Goal: Use online tool/utility: Utilize a website feature to perform a specific function

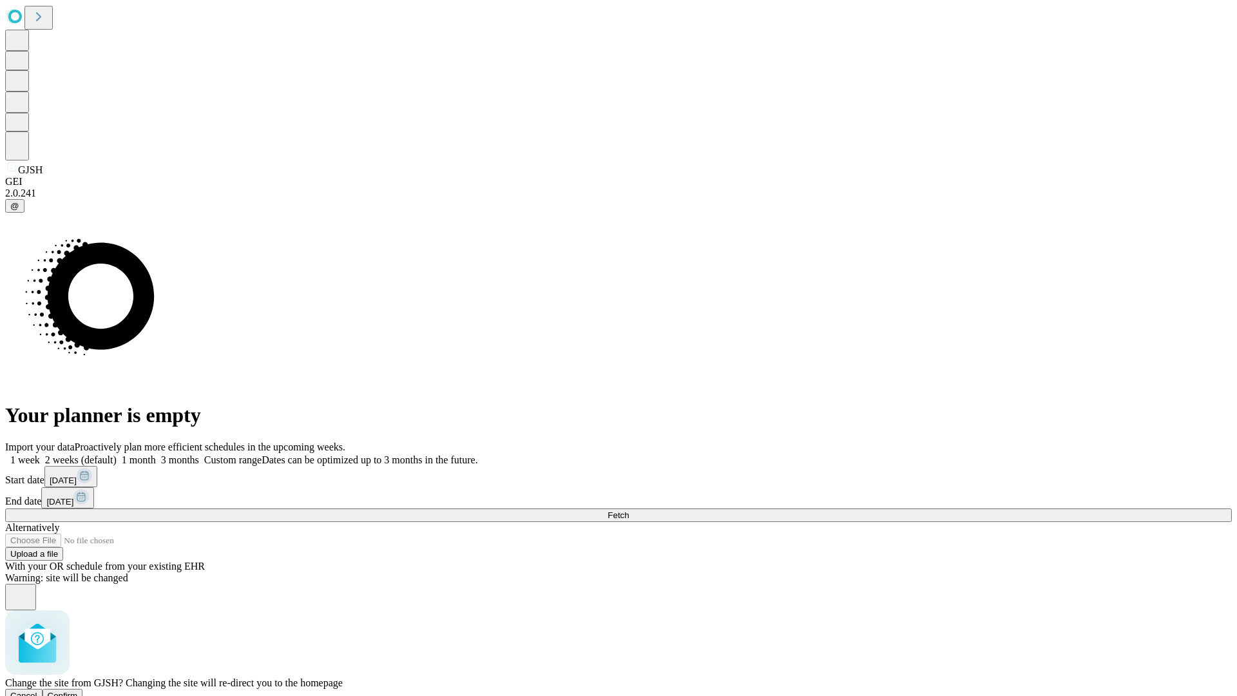
click at [78, 691] on span "Confirm" at bounding box center [63, 696] width 30 height 10
click at [156, 454] on label "1 month" at bounding box center [136, 459] width 39 height 11
click at [629, 510] on span "Fetch" at bounding box center [618, 515] width 21 height 10
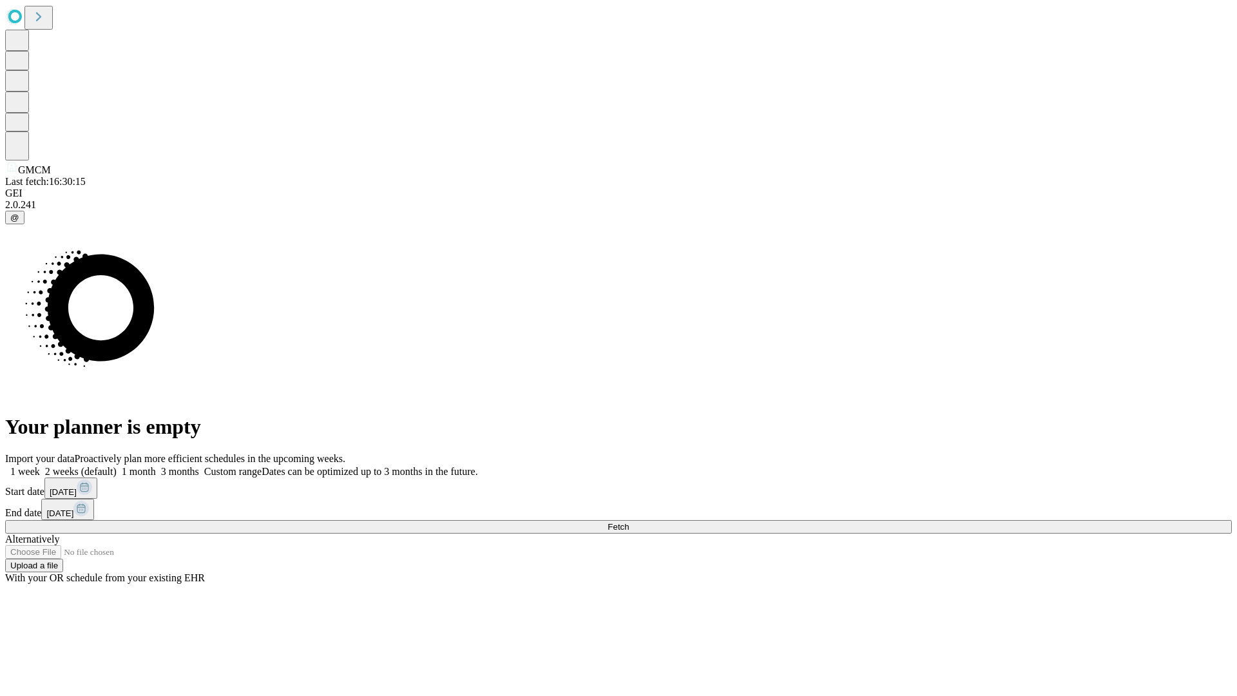
click at [629, 522] on span "Fetch" at bounding box center [618, 527] width 21 height 10
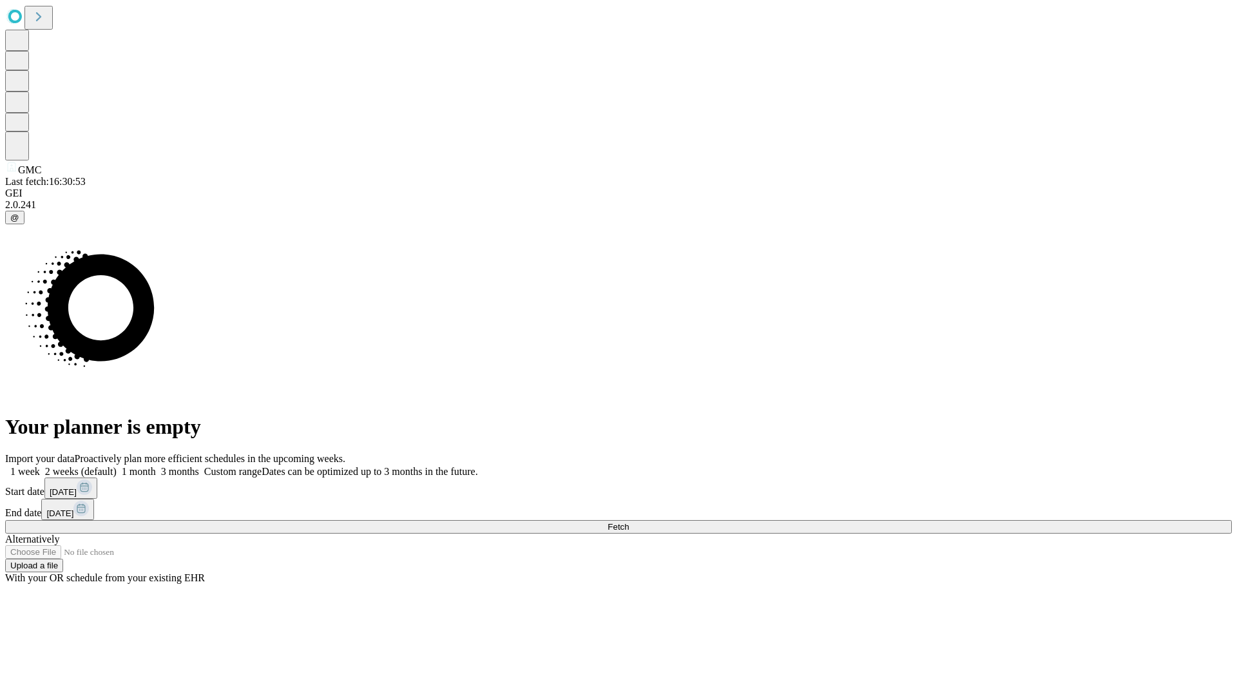
click at [156, 466] on label "1 month" at bounding box center [136, 471] width 39 height 11
click at [629, 522] on span "Fetch" at bounding box center [618, 527] width 21 height 10
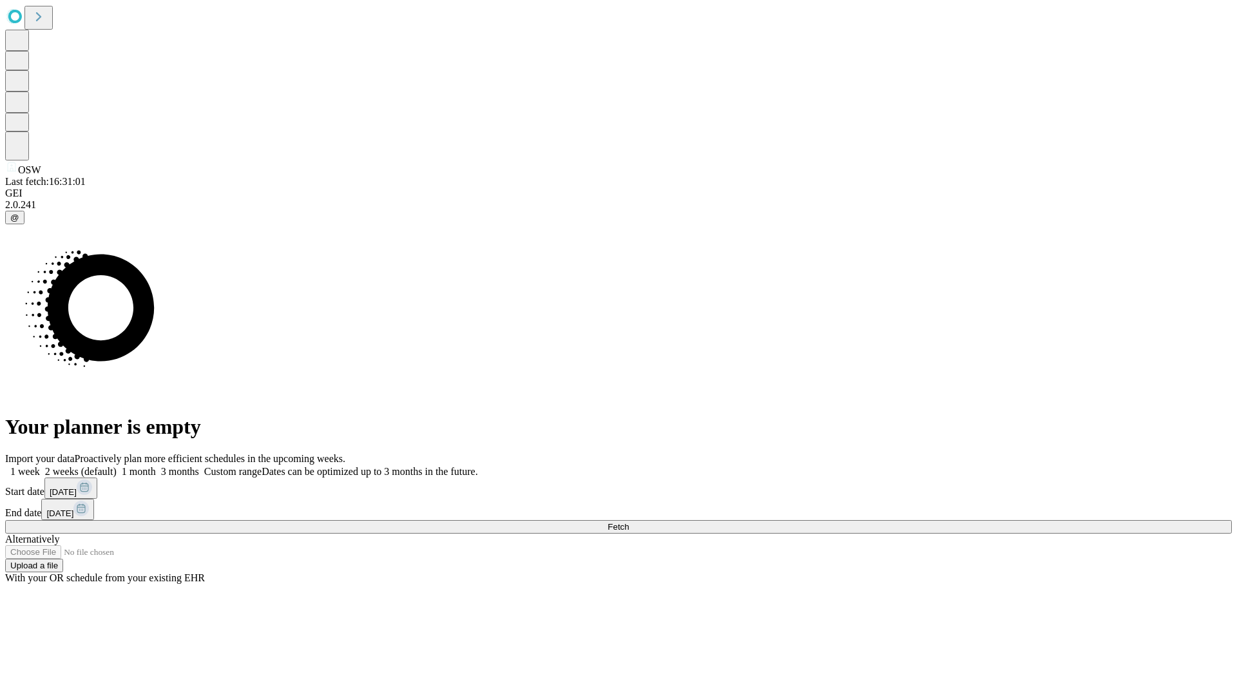
click at [156, 466] on label "1 month" at bounding box center [136, 471] width 39 height 11
click at [629, 522] on span "Fetch" at bounding box center [618, 527] width 21 height 10
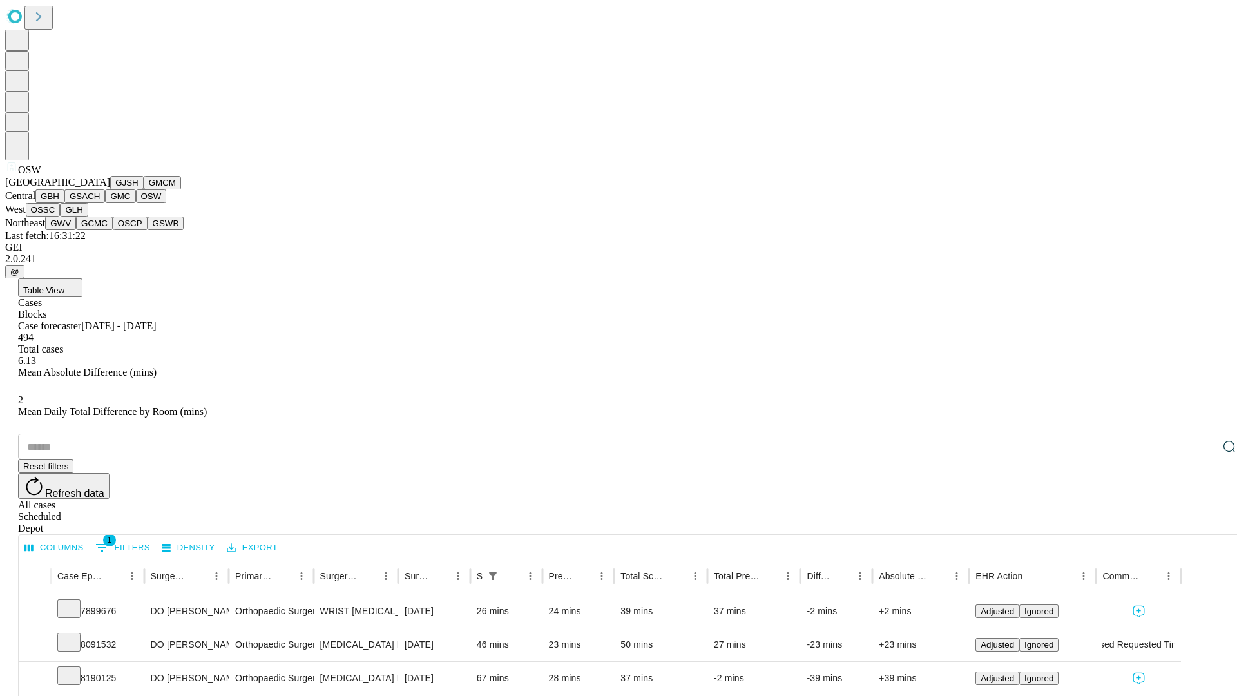
click at [61, 216] on button "OSSC" at bounding box center [43, 210] width 35 height 14
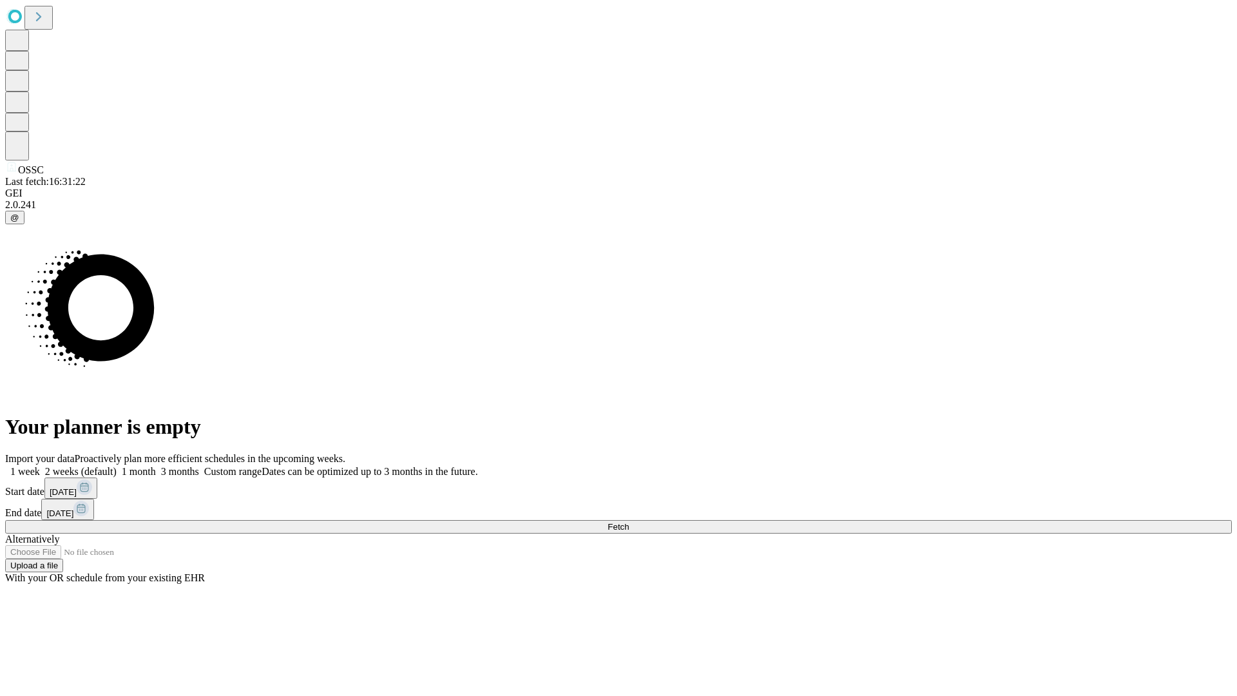
click at [156, 466] on label "1 month" at bounding box center [136, 471] width 39 height 11
click at [629, 522] on span "Fetch" at bounding box center [618, 527] width 21 height 10
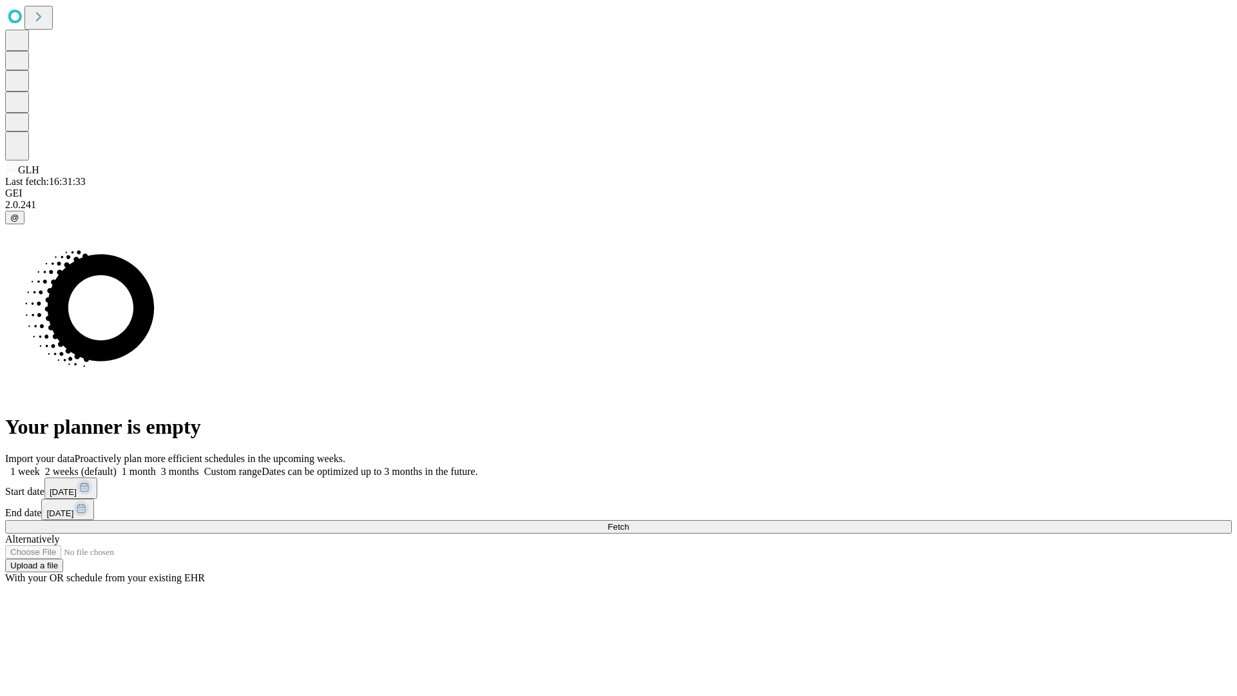
click at [156, 466] on label "1 month" at bounding box center [136, 471] width 39 height 11
click at [629, 522] on span "Fetch" at bounding box center [618, 527] width 21 height 10
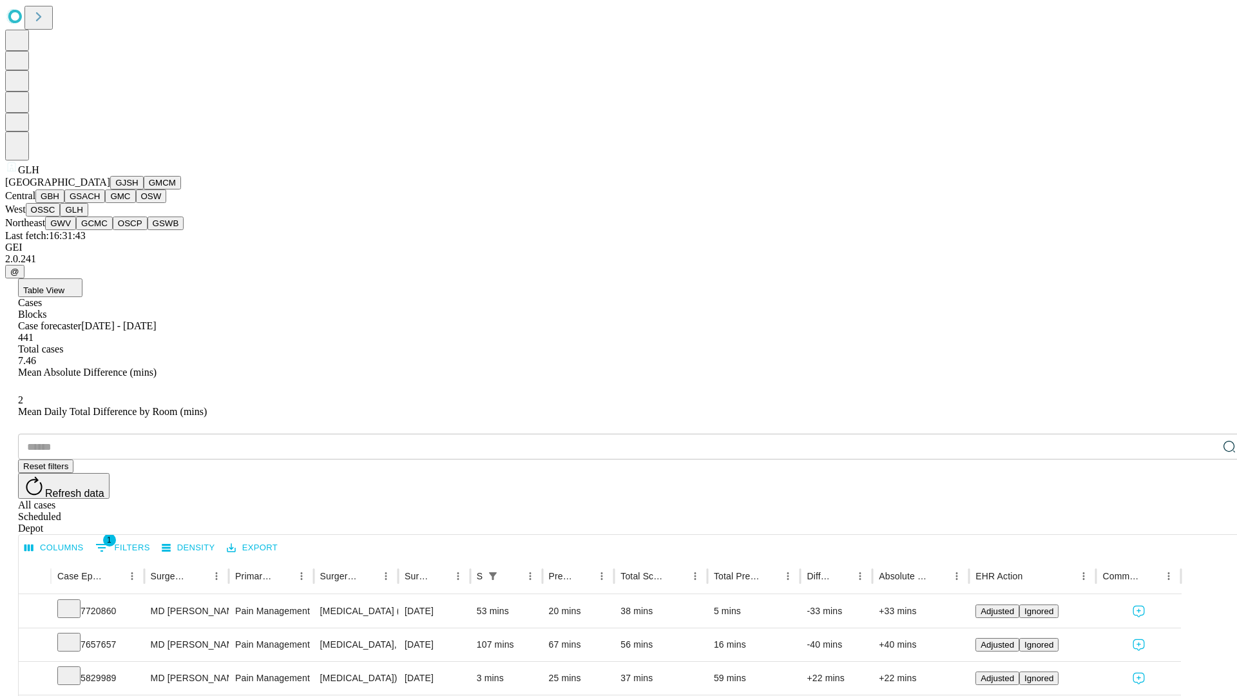
click at [76, 230] on button "GWV" at bounding box center [60, 223] width 31 height 14
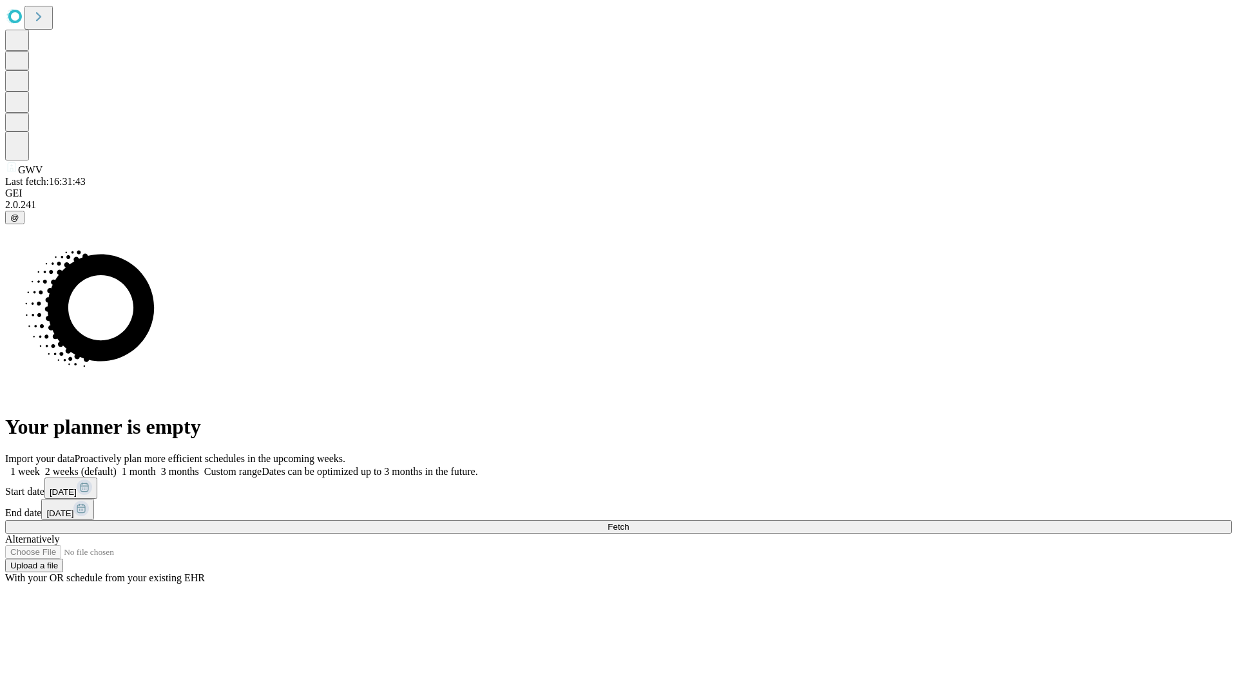
click at [629, 522] on span "Fetch" at bounding box center [618, 527] width 21 height 10
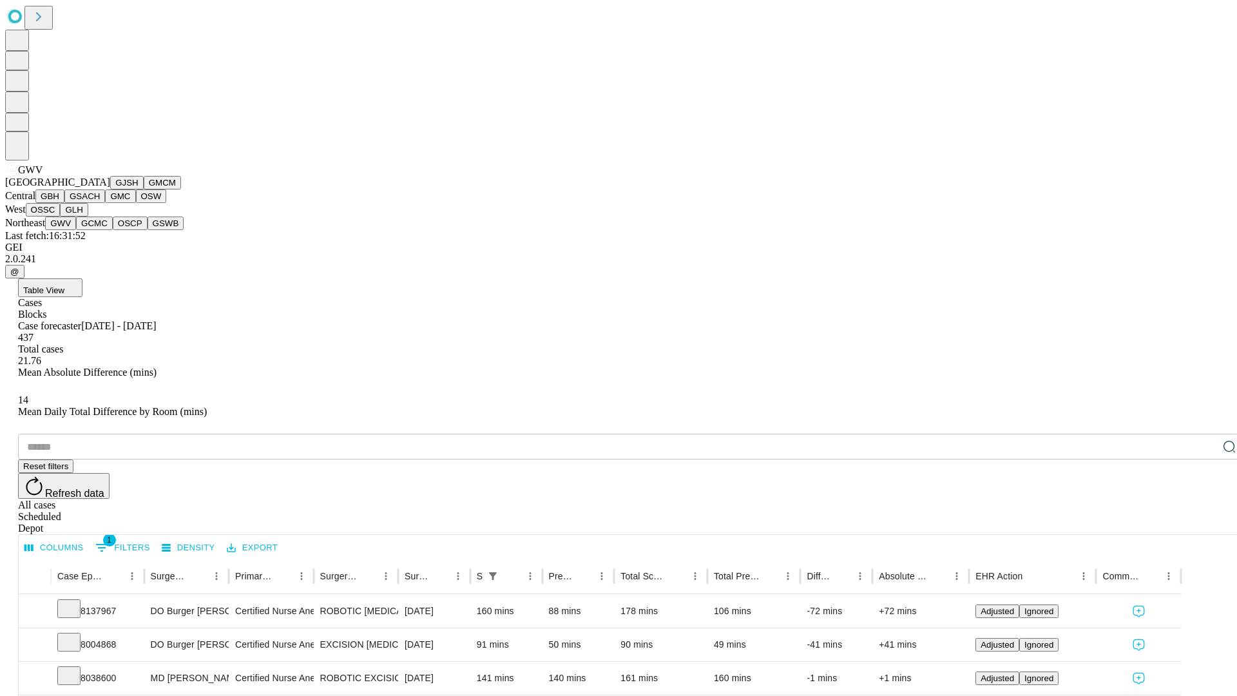
click at [100, 230] on button "GCMC" at bounding box center [94, 223] width 37 height 14
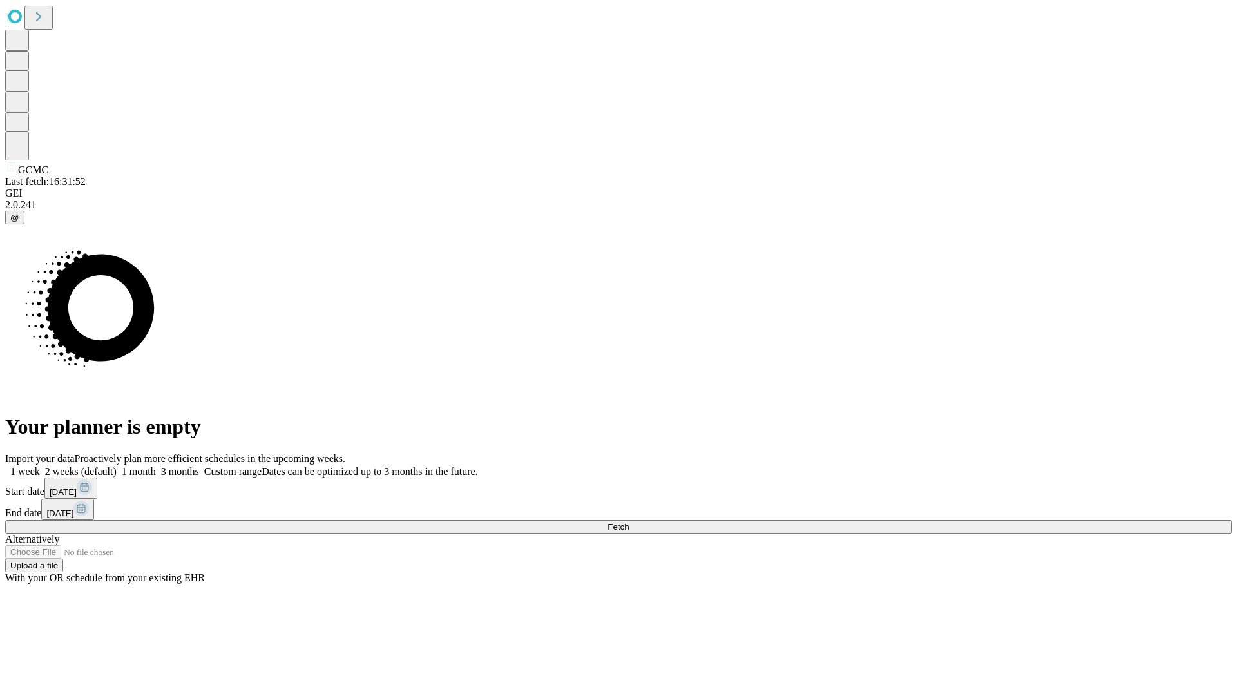
click at [156, 466] on label "1 month" at bounding box center [136, 471] width 39 height 11
click at [629, 522] on span "Fetch" at bounding box center [618, 527] width 21 height 10
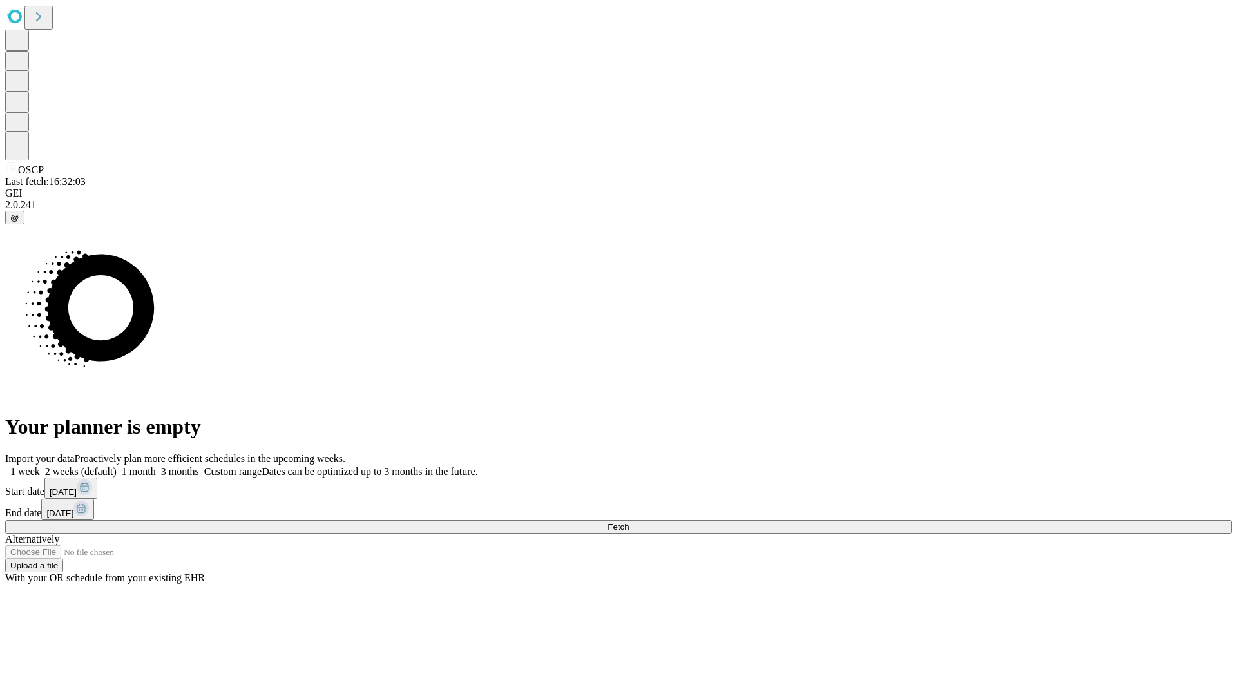
click at [156, 466] on label "1 month" at bounding box center [136, 471] width 39 height 11
click at [629, 522] on span "Fetch" at bounding box center [618, 527] width 21 height 10
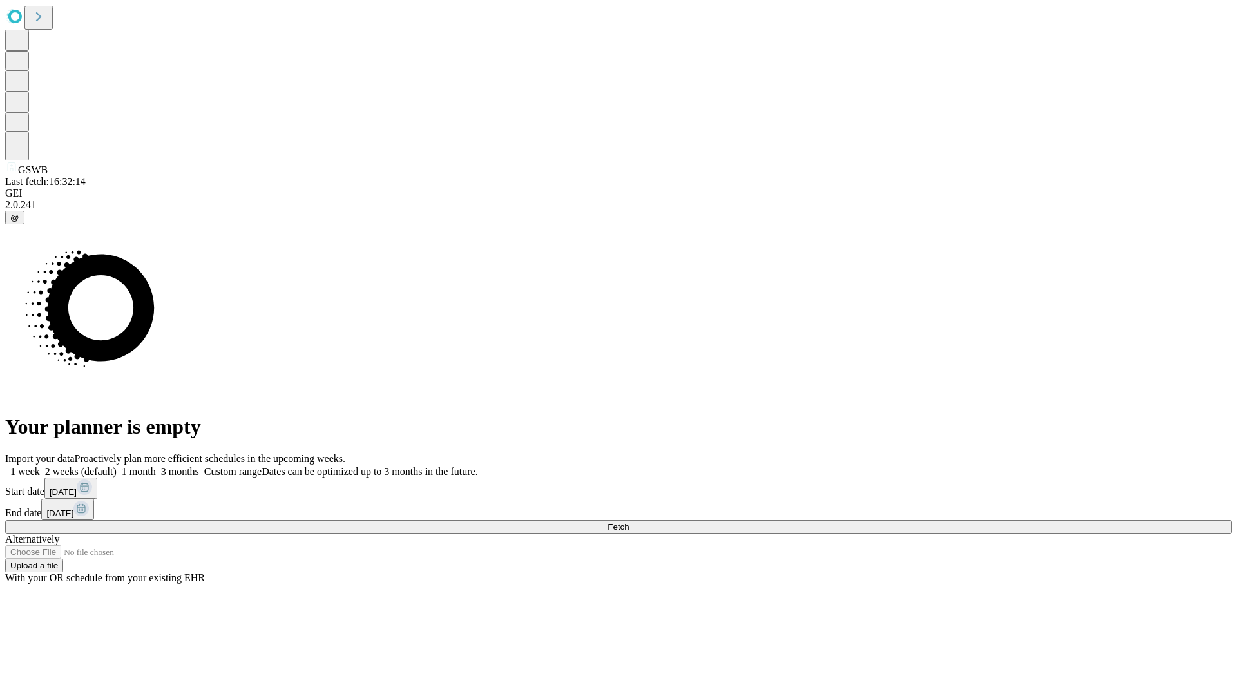
click at [156, 466] on label "1 month" at bounding box center [136, 471] width 39 height 11
click at [629, 522] on span "Fetch" at bounding box center [618, 527] width 21 height 10
